Goal: Task Accomplishment & Management: Use online tool/utility

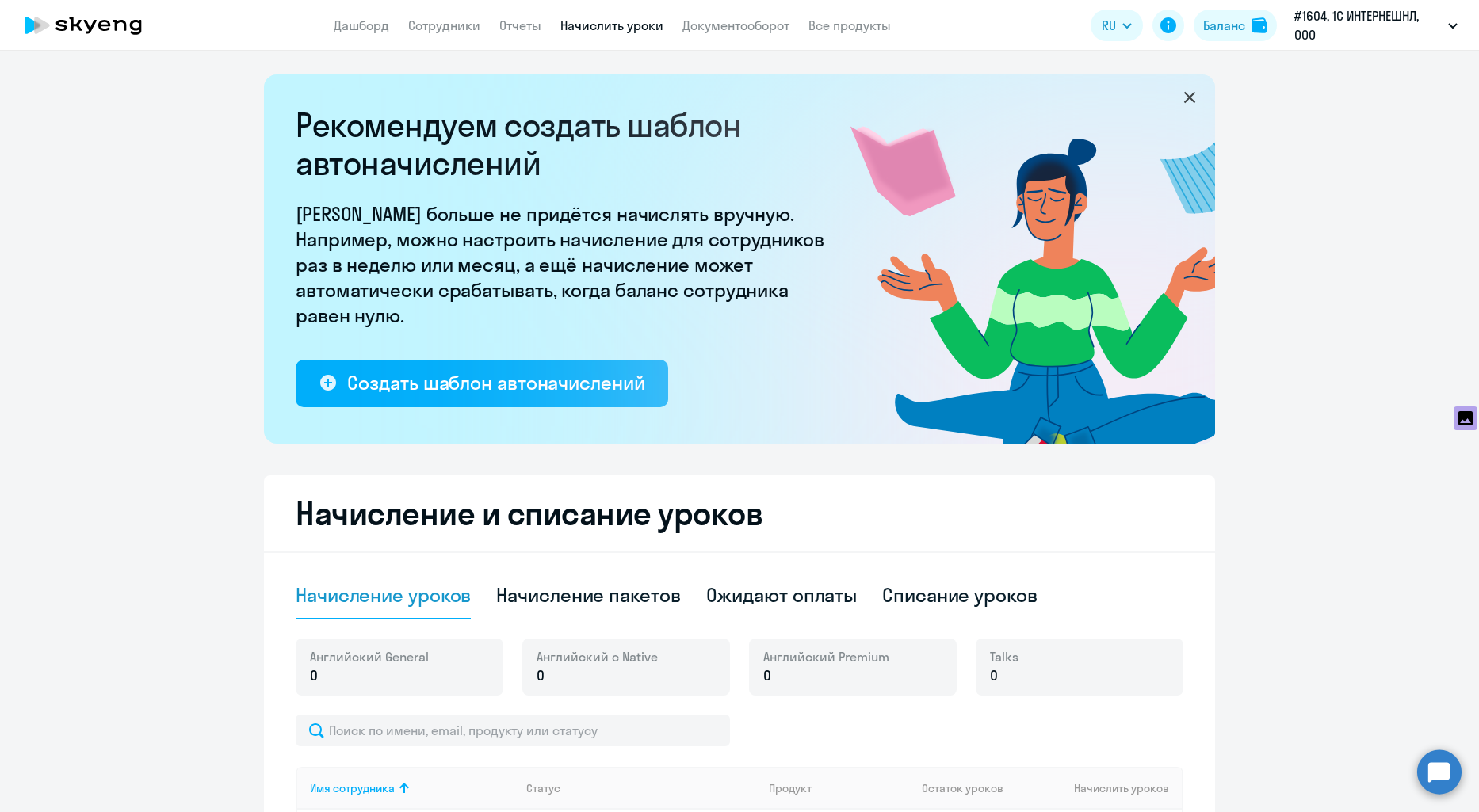
select select "10"
click at [572, 590] on div "Начисление пакетов" at bounding box center [588, 595] width 184 height 26
select select "10"
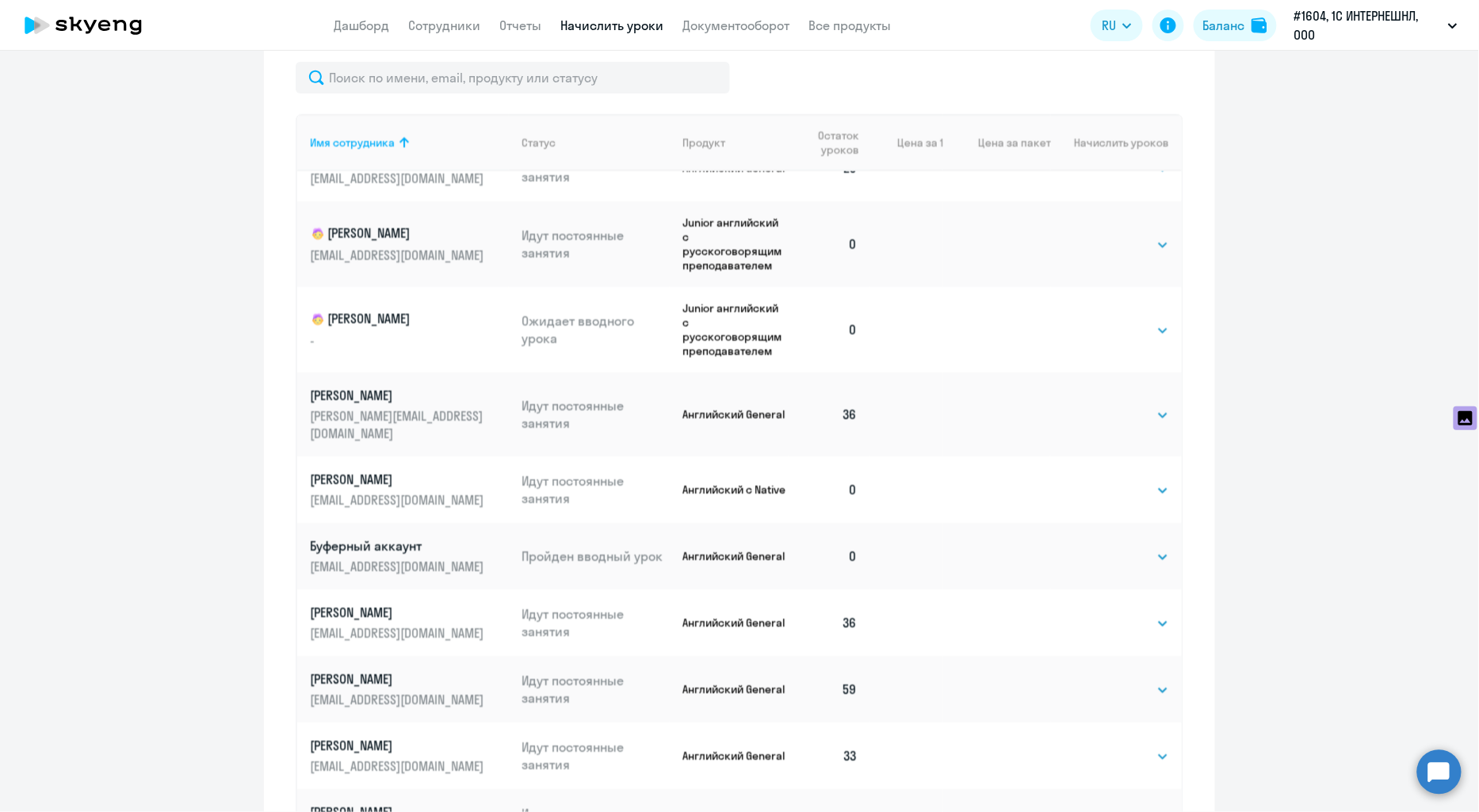
scroll to position [861, 0]
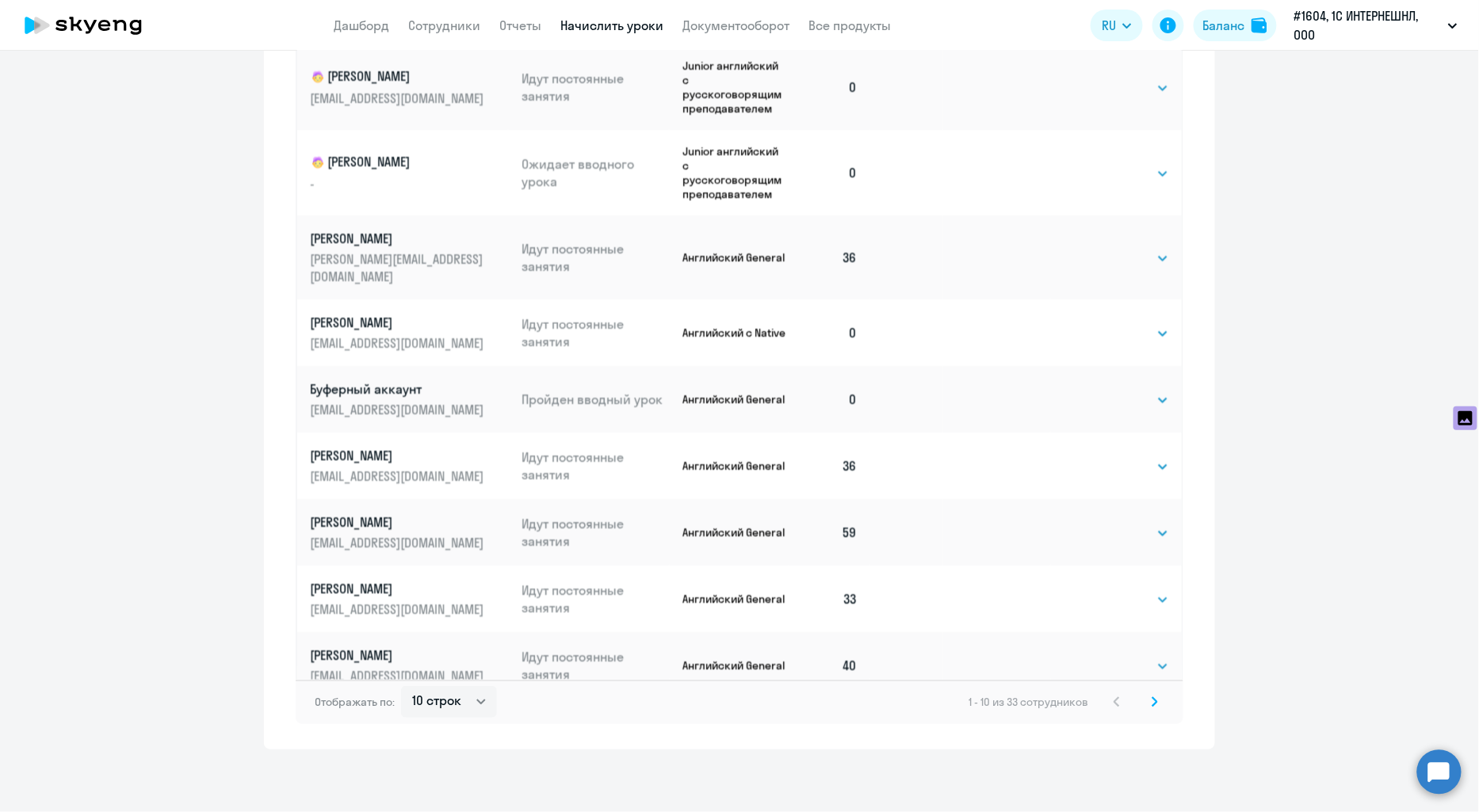
click at [1147, 707] on svg-icon at bounding box center [1155, 702] width 19 height 19
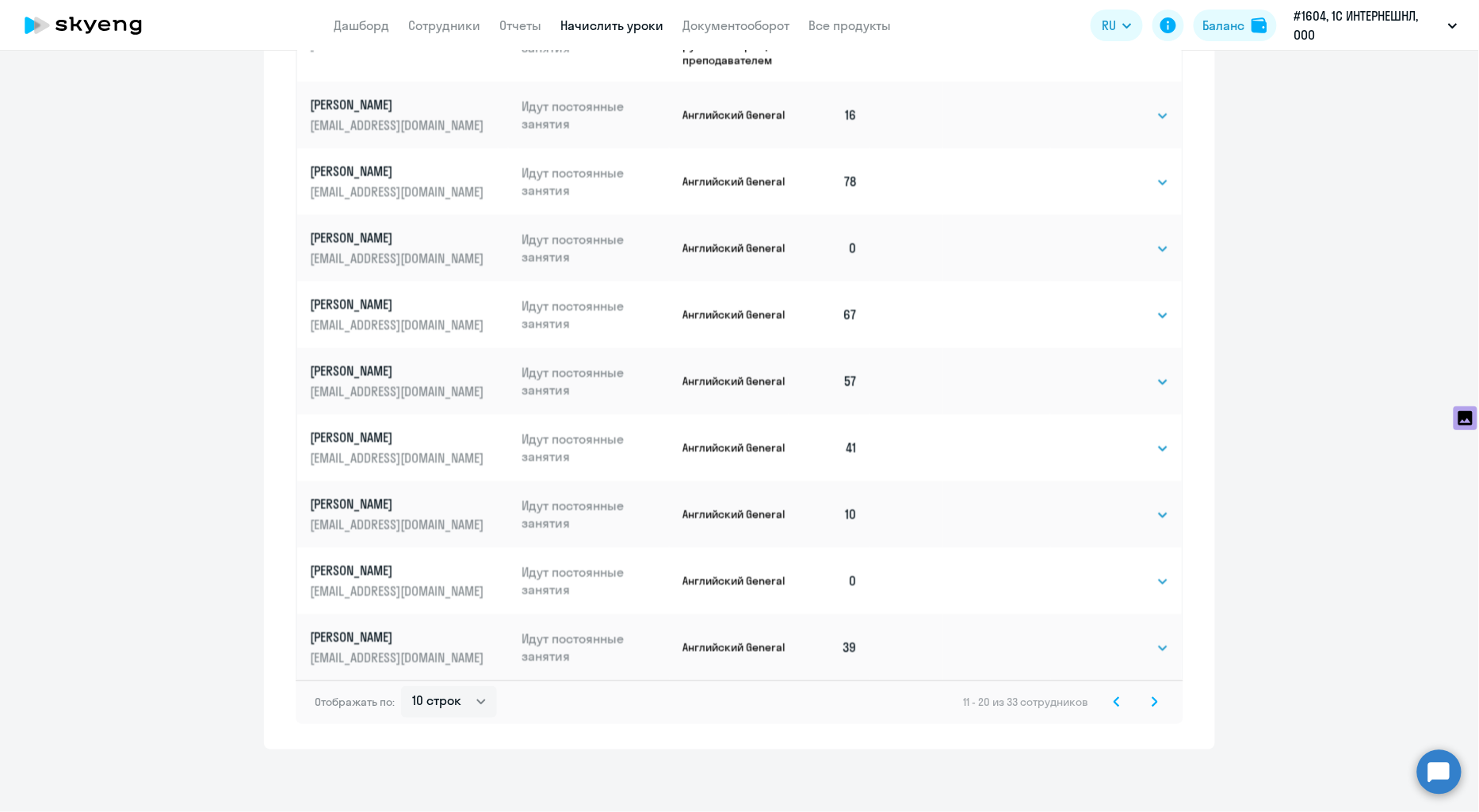
click at [1152, 706] on icon at bounding box center [1155, 702] width 6 height 11
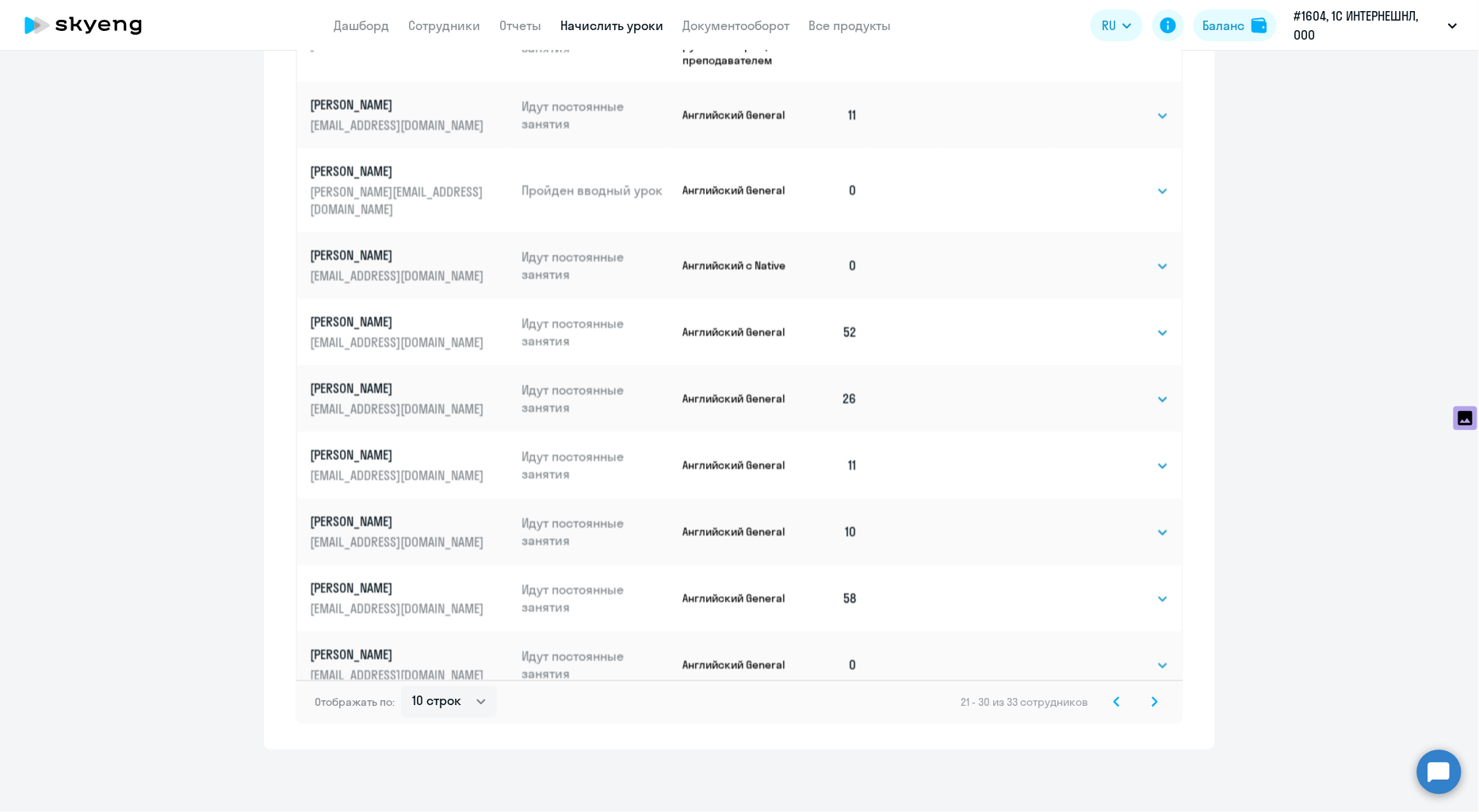
click at [1152, 700] on icon at bounding box center [1155, 702] width 6 height 11
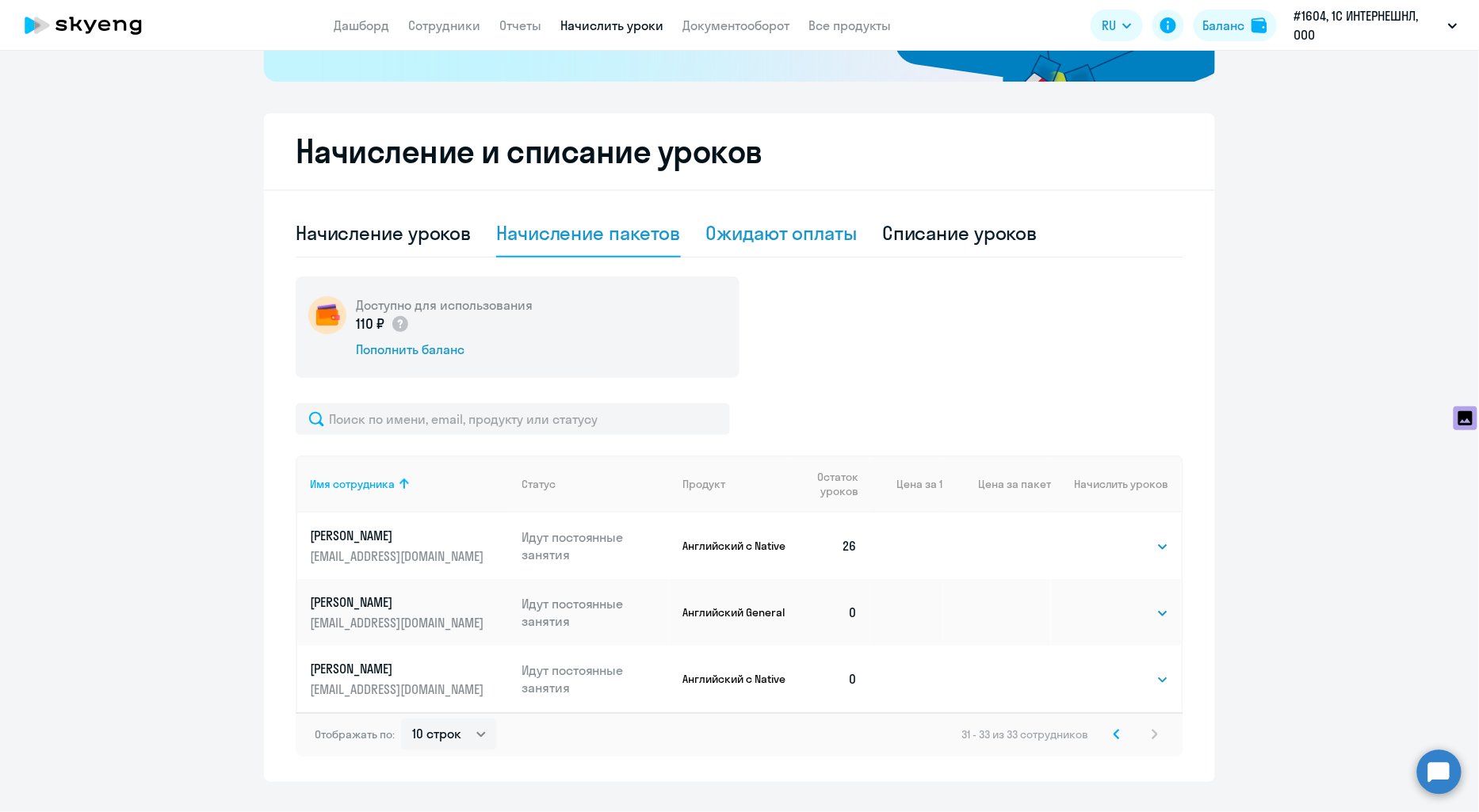
scroll to position [394, 0]
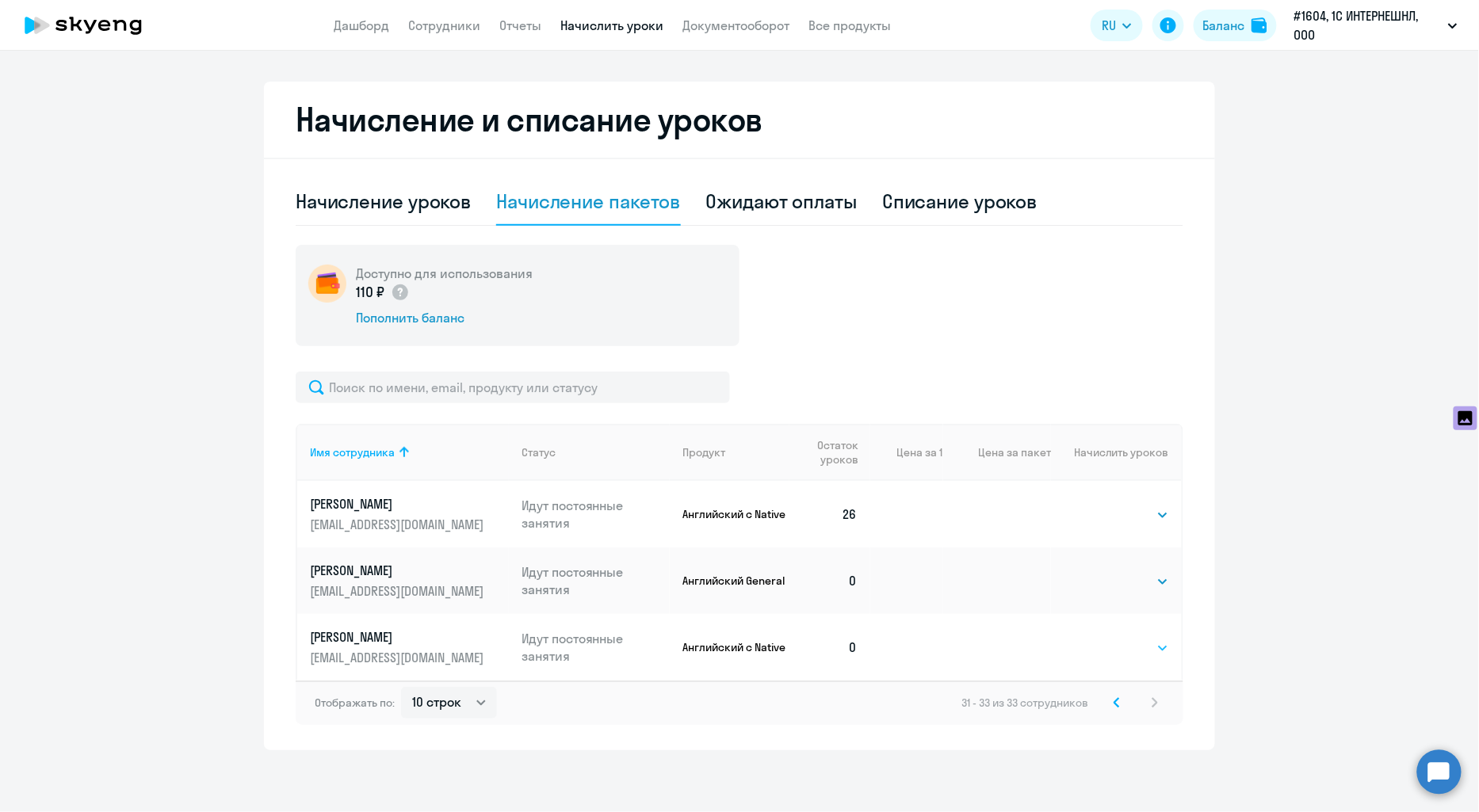
click at [1126, 649] on select "Выбрать 4 8 16 32 64 96 128" at bounding box center [1136, 648] width 65 height 19
select select "64"
click at [1104, 639] on select "Выбрать 4 8 16 32 64 96 128" at bounding box center [1136, 648] width 65 height 19
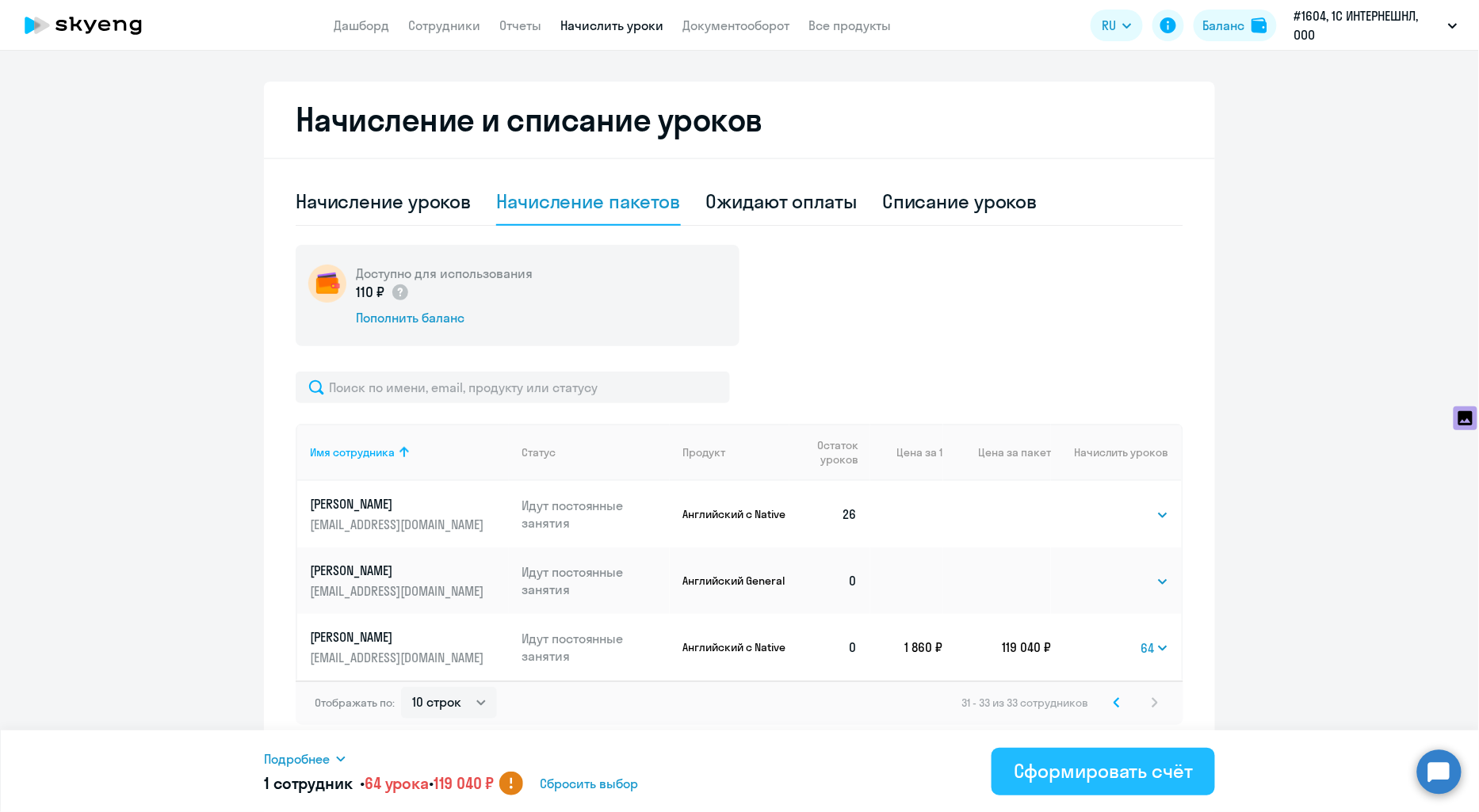
click at [1092, 774] on div "Сформировать счёт" at bounding box center [1104, 771] width 180 height 26
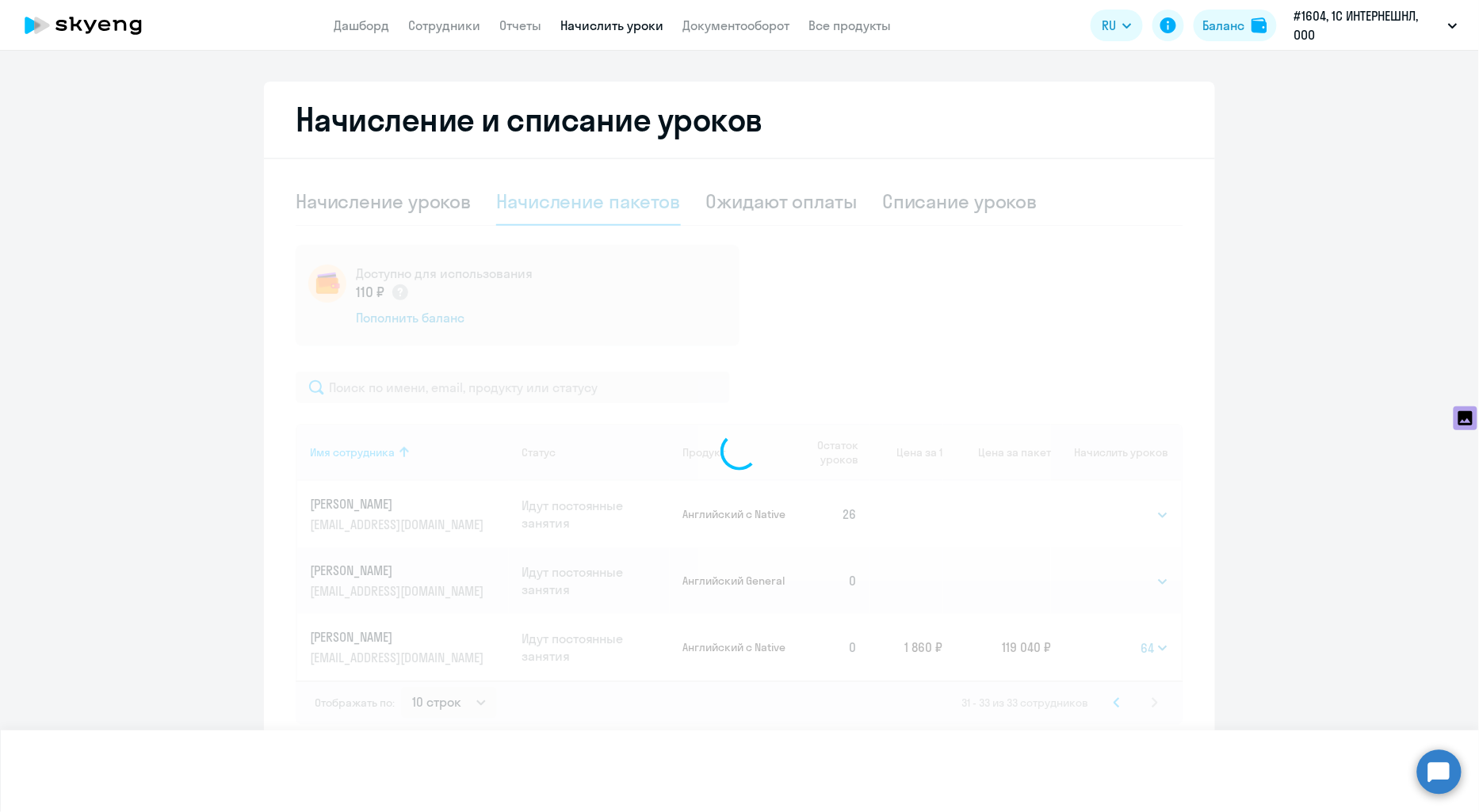
select select
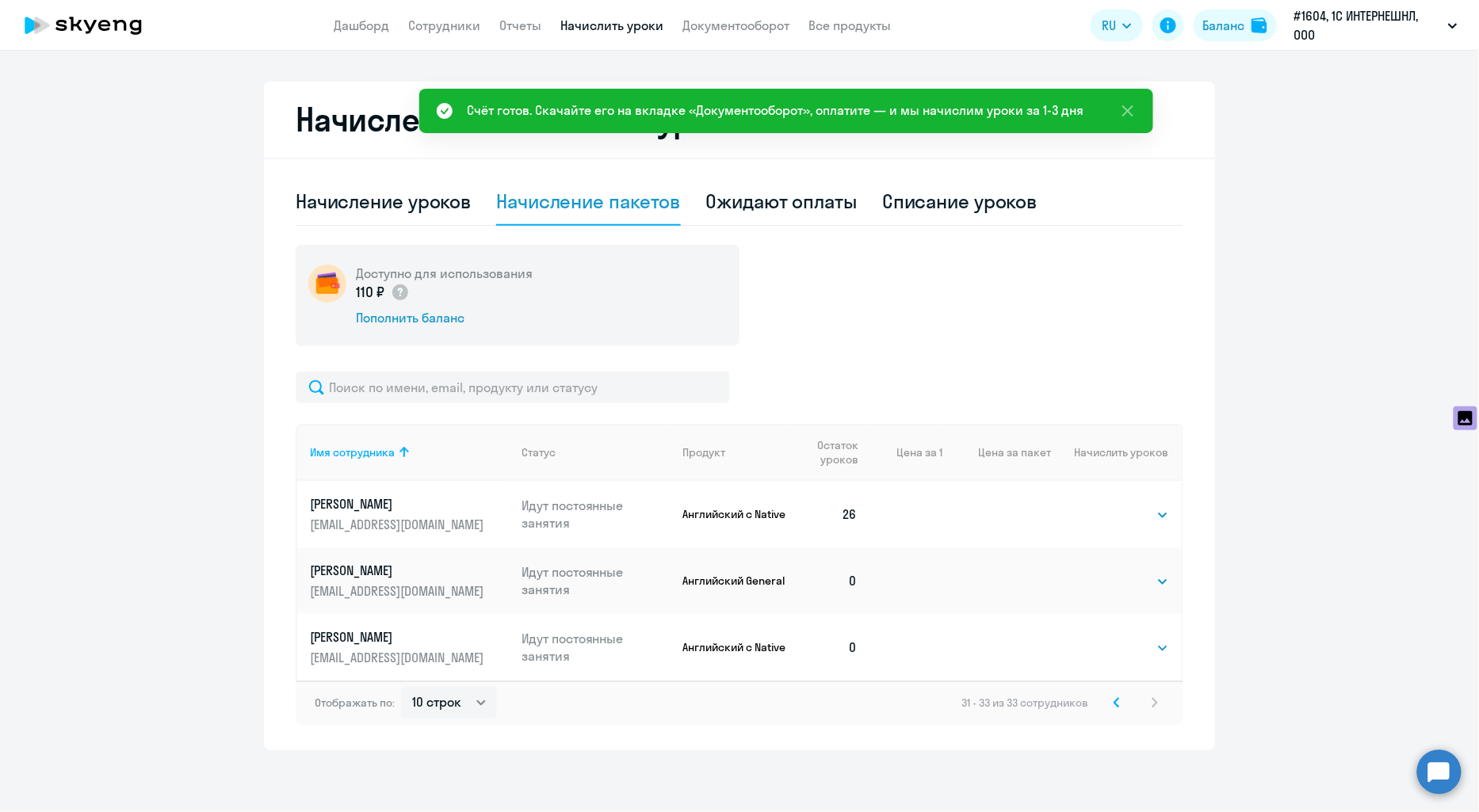
drag, startPoint x: 735, startPoint y: 26, endPoint x: 725, endPoint y: 101, distance: 75.7
click at [738, 26] on link "Документооборот" at bounding box center [736, 26] width 107 height 16
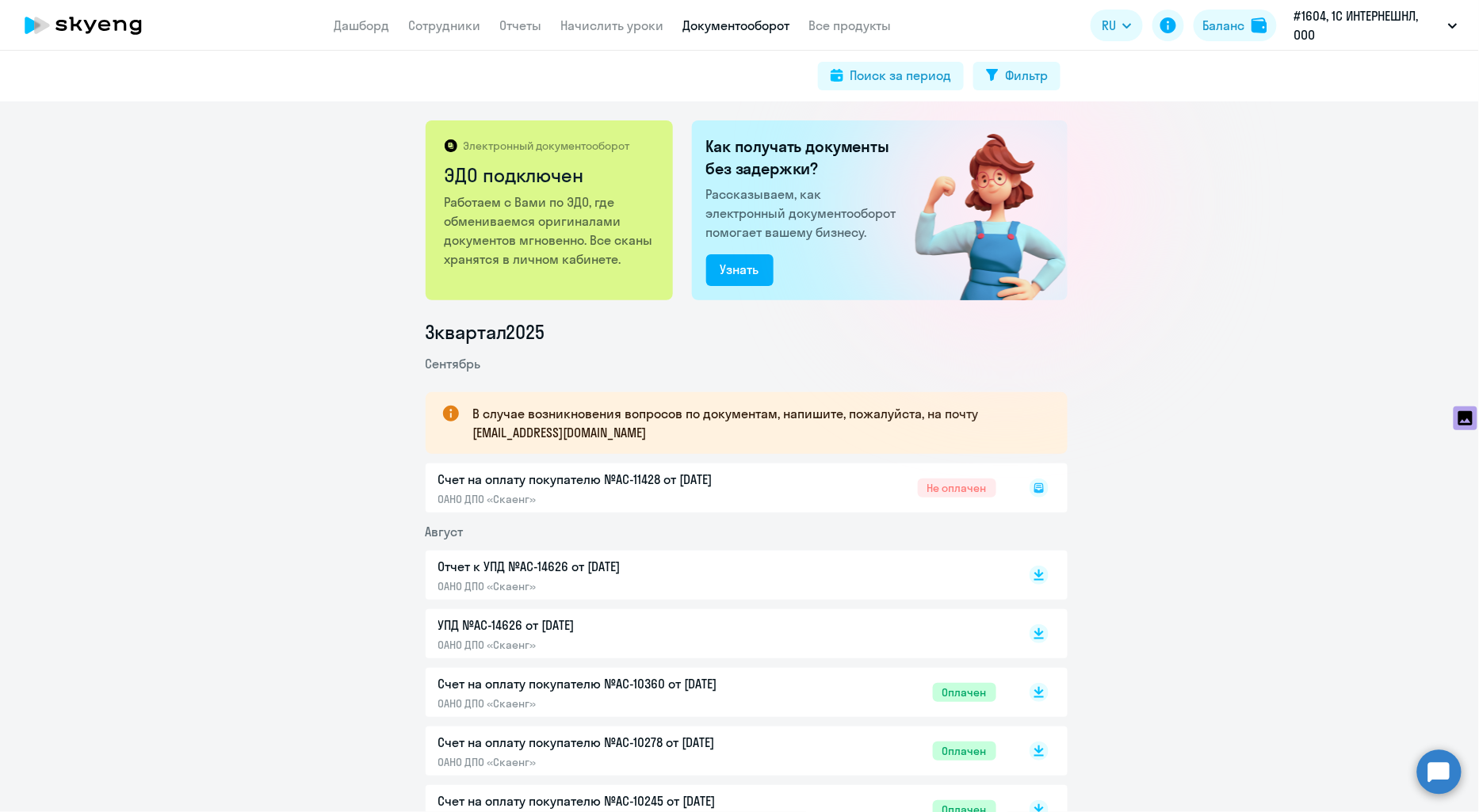
click at [1035, 488] on icon at bounding box center [1039, 488] width 10 height 10
click at [1036, 485] on icon at bounding box center [1039, 484] width 10 height 8
